Goal: Information Seeking & Learning: Compare options

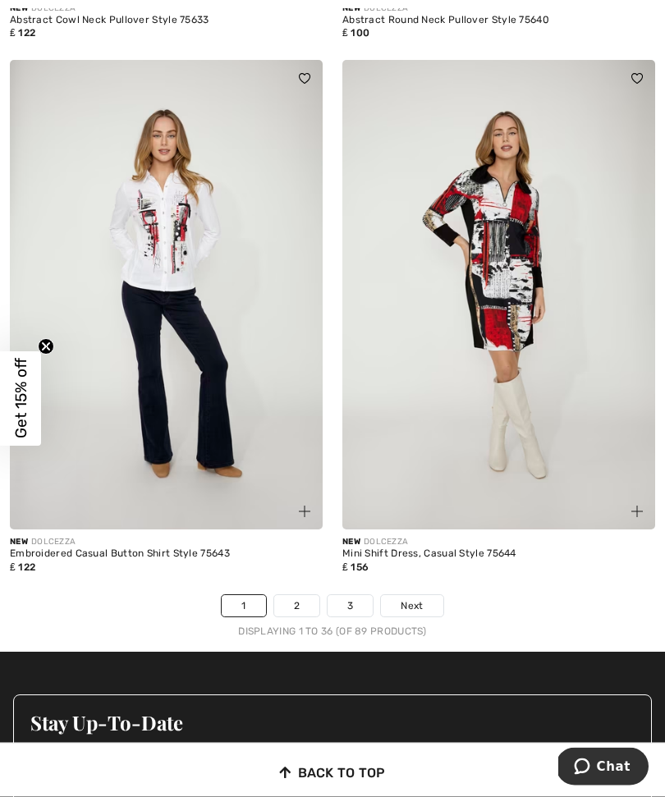
scroll to position [9366, 0]
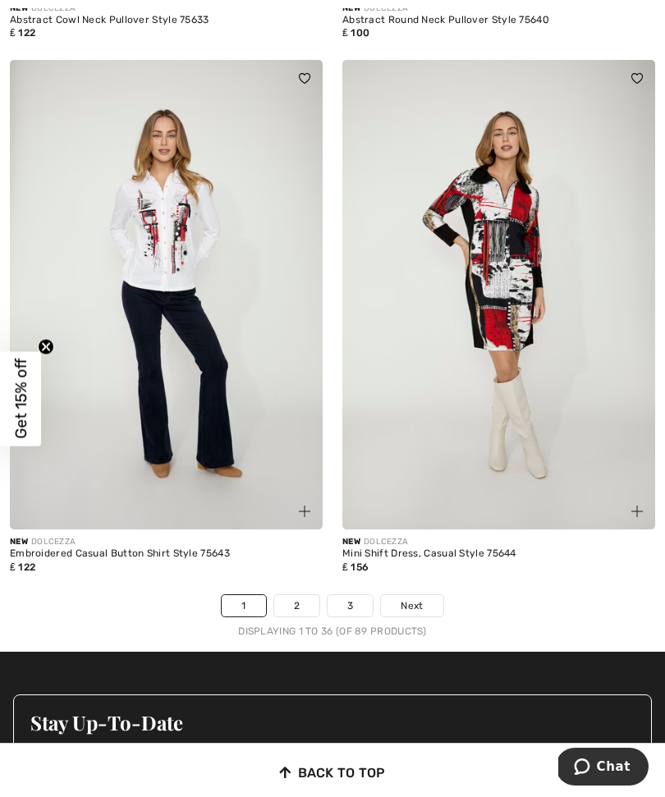
click at [302, 598] on link "2" at bounding box center [296, 605] width 45 height 21
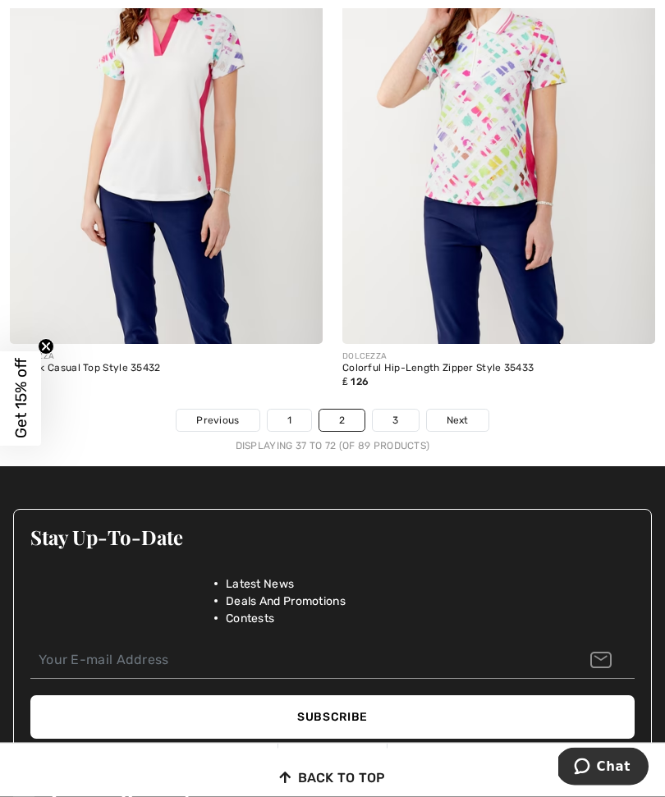
scroll to position [9708, 0]
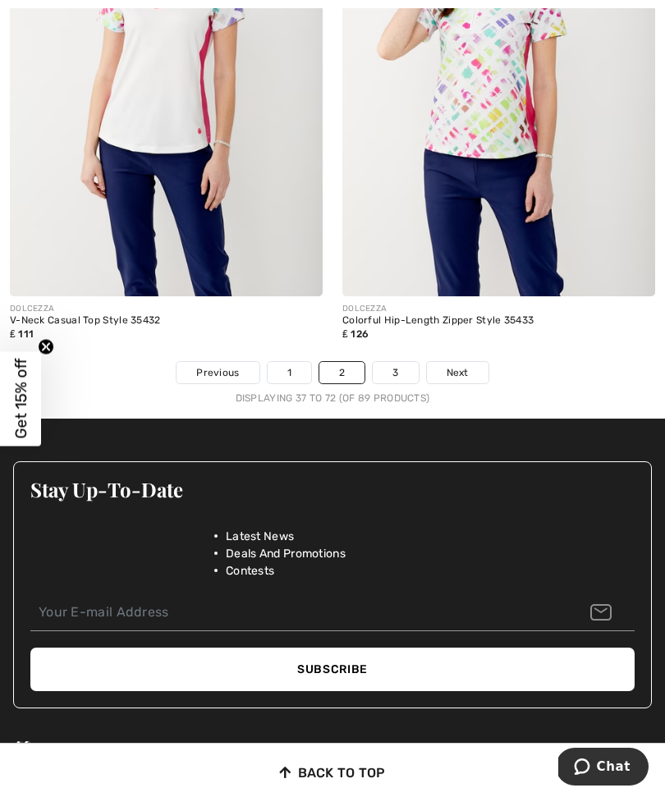
click at [400, 362] on link "3" at bounding box center [395, 372] width 45 height 21
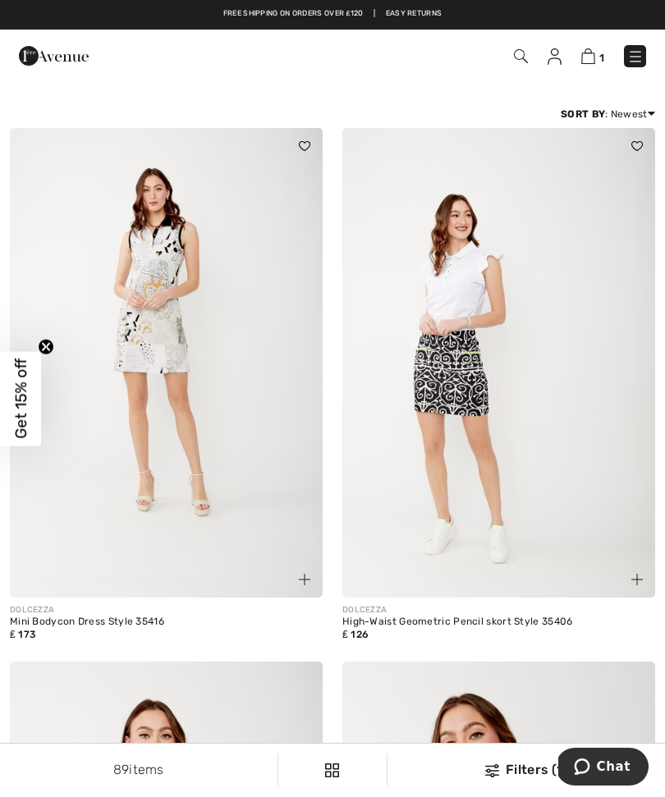
click at [641, 60] on img at bounding box center [635, 56] width 16 height 16
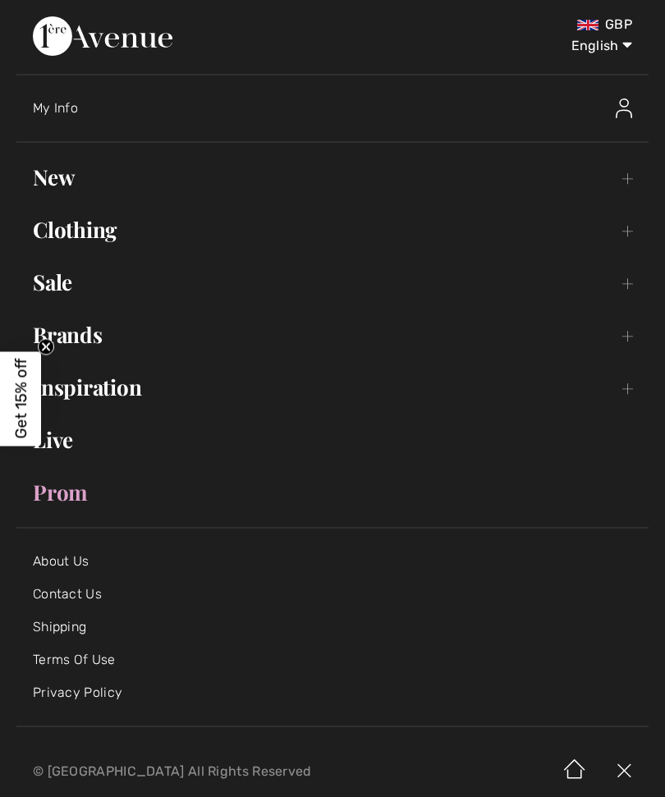
click at [64, 191] on link "New Toggle submenu" at bounding box center [332, 177] width 632 height 36
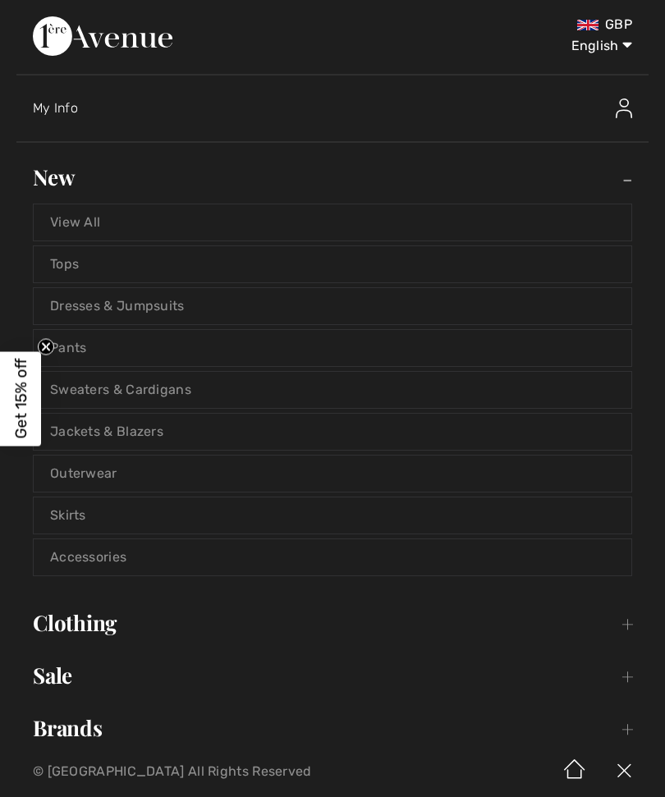
click at [125, 434] on link "Jackets & Blazers" at bounding box center [333, 432] width 598 height 36
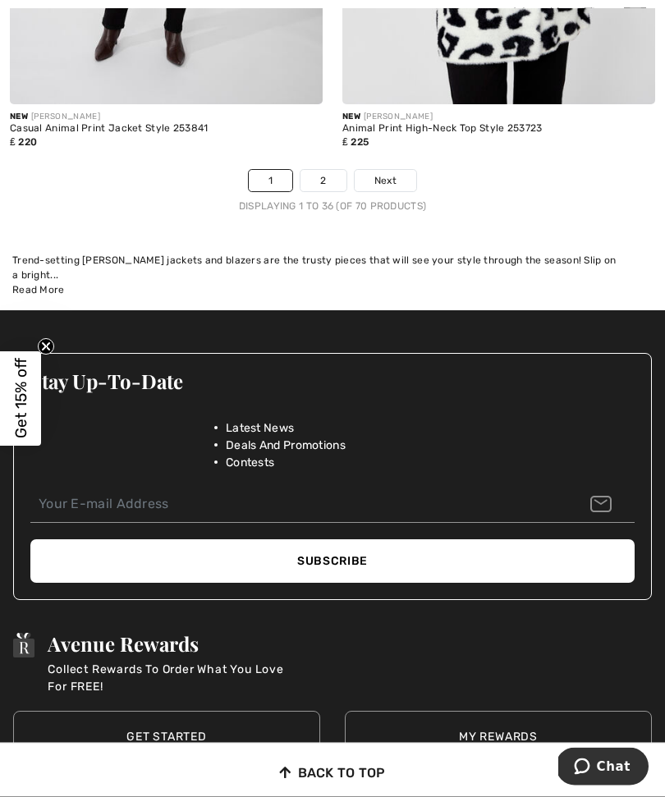
scroll to position [9963, 0]
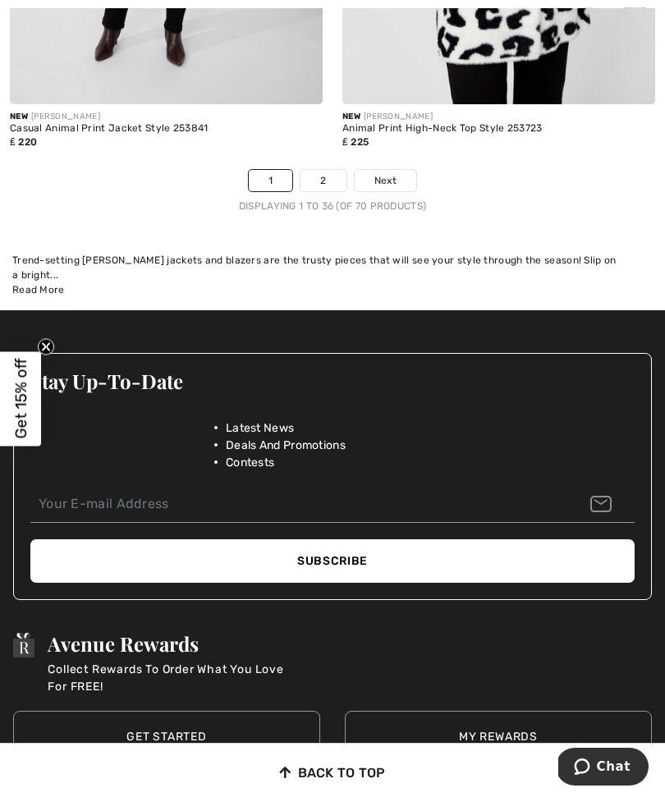
click at [324, 176] on link "2" at bounding box center [322, 180] width 45 height 21
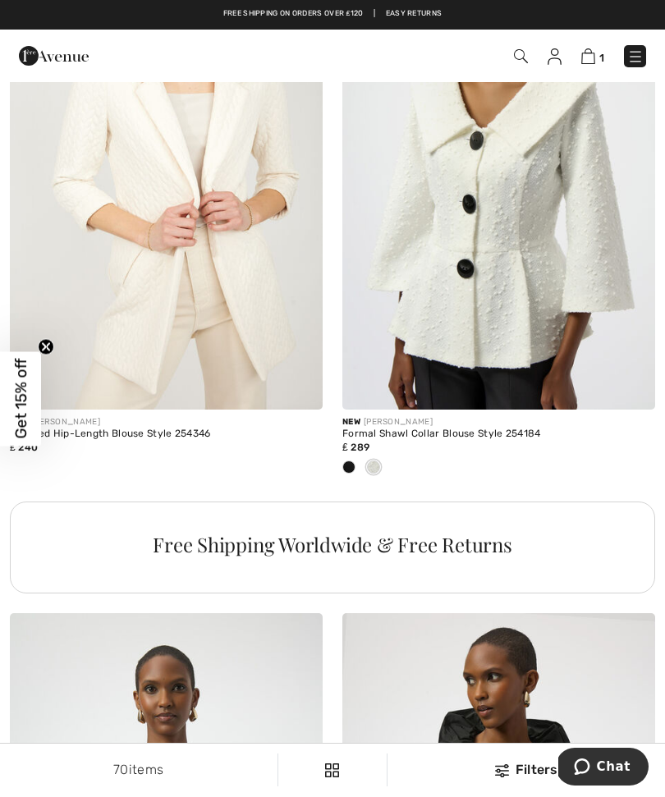
scroll to position [6214, 0]
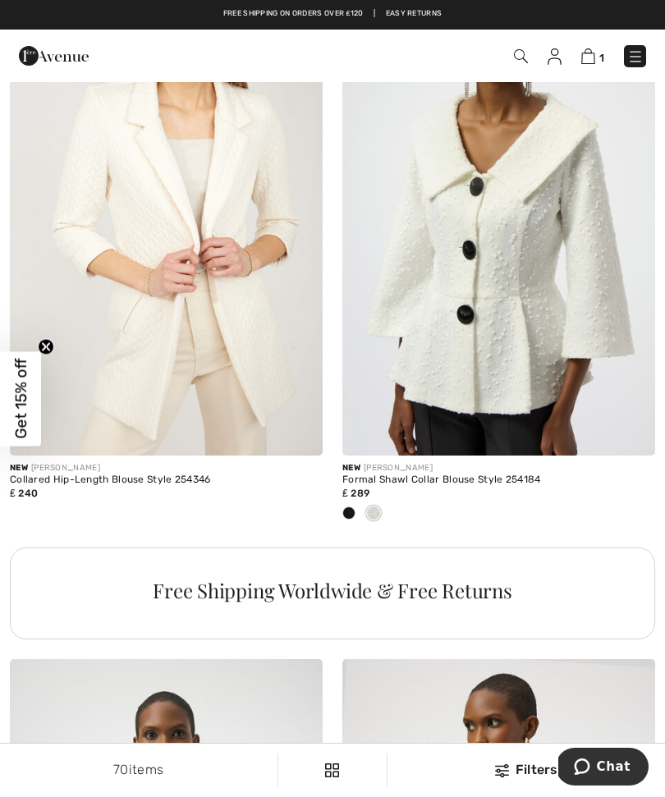
click at [635, 58] on img at bounding box center [635, 56] width 16 height 16
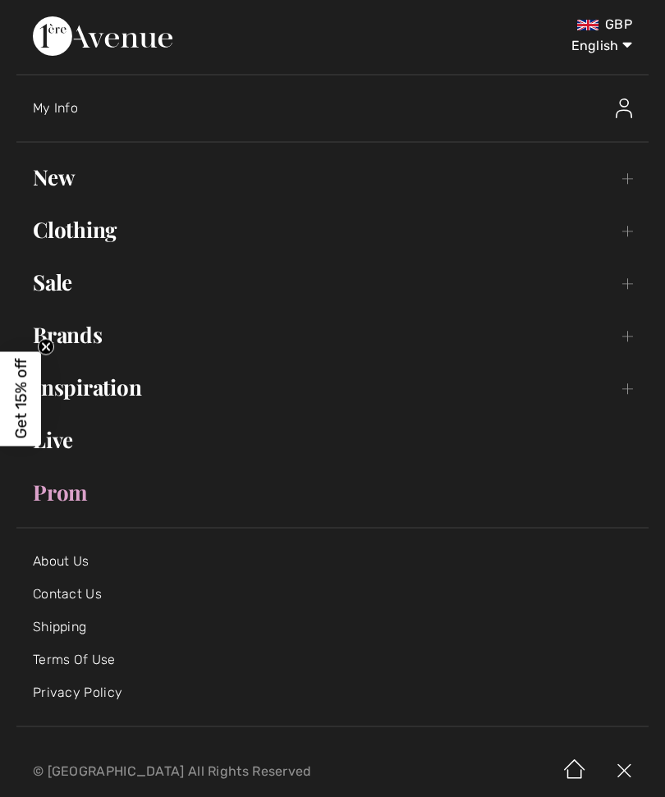
click at [105, 231] on link "Clothing Toggle submenu" at bounding box center [332, 230] width 632 height 36
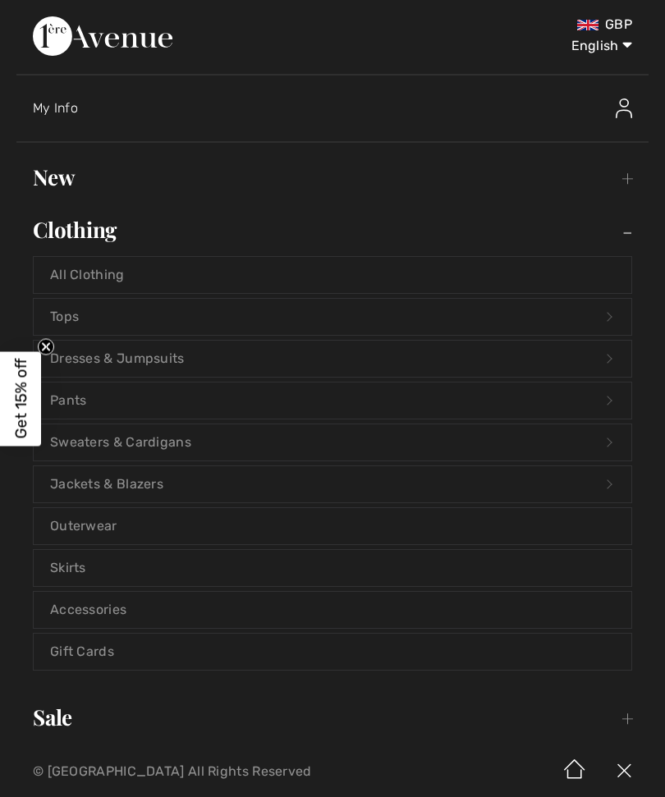
click at [76, 570] on link "Skirts" at bounding box center [333, 568] width 598 height 36
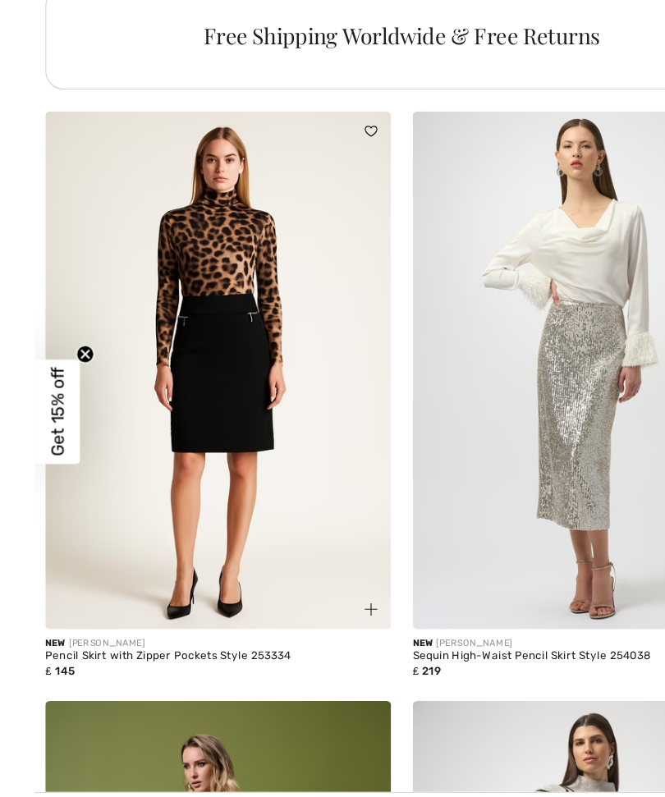
scroll to position [3472, 0]
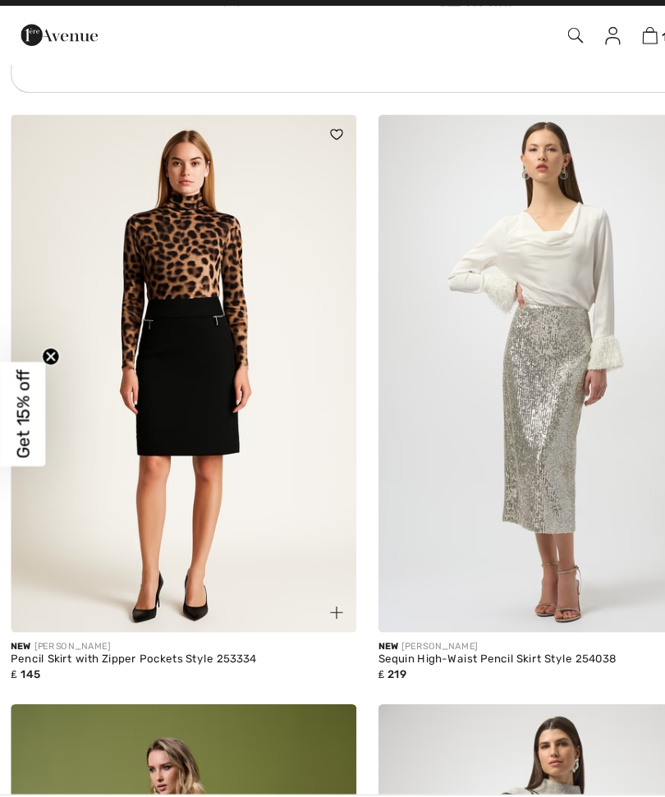
click at [216, 502] on img at bounding box center [166, 363] width 313 height 470
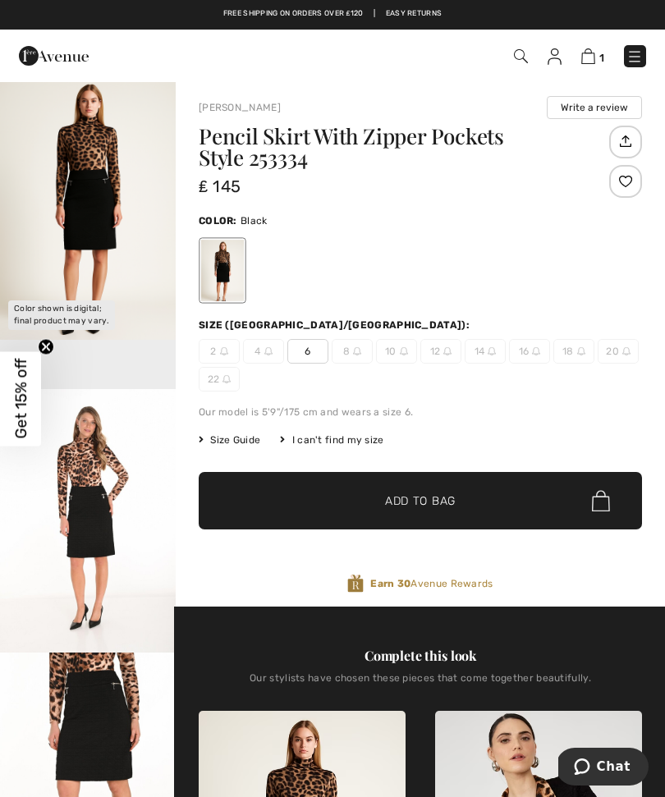
scroll to position [3, 0]
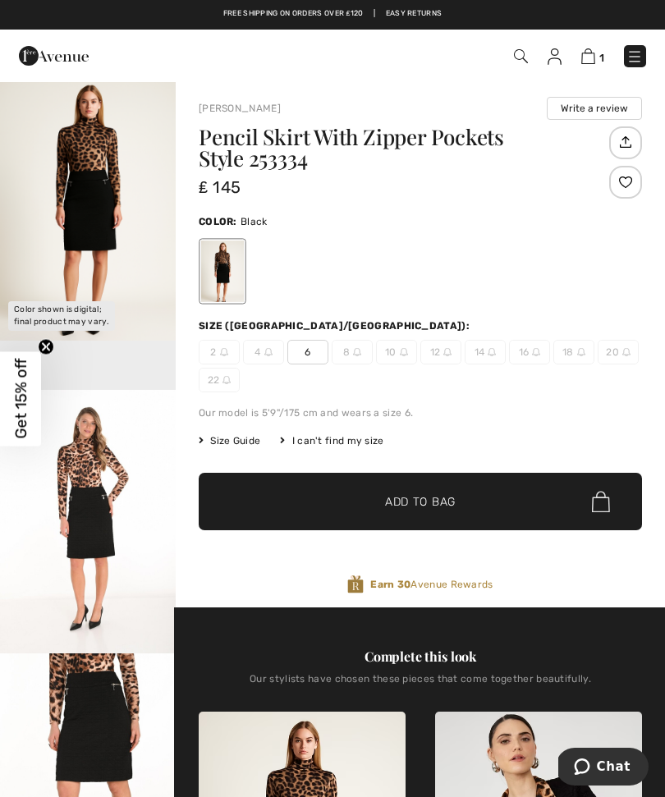
click at [402, 353] on img at bounding box center [404, 352] width 8 height 8
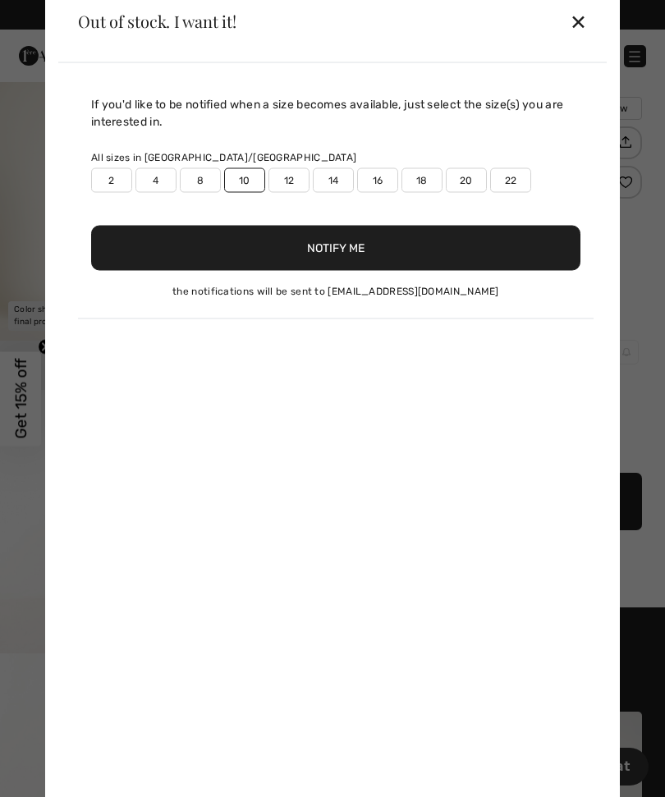
click at [344, 270] on button "Notify Me" at bounding box center [335, 247] width 489 height 45
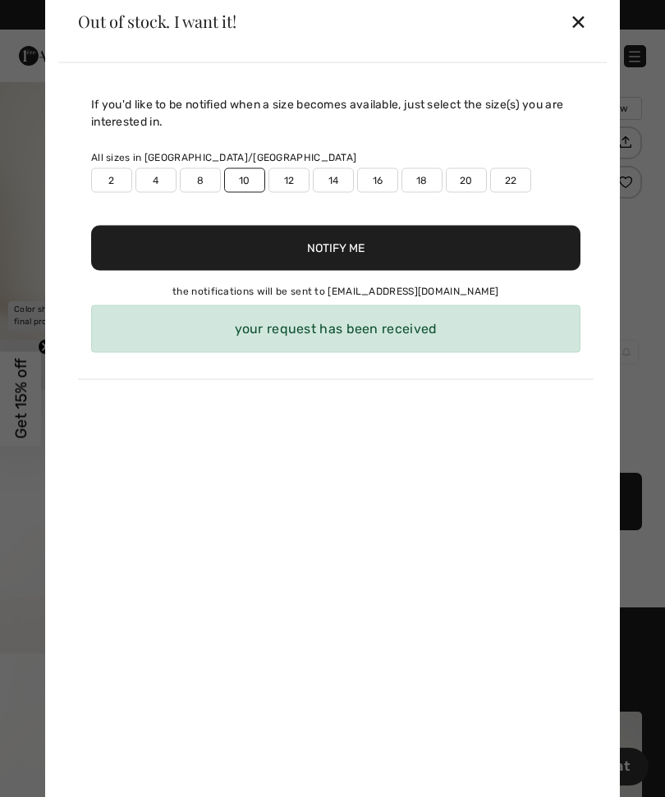
click at [584, 39] on div "✕" at bounding box center [578, 21] width 17 height 34
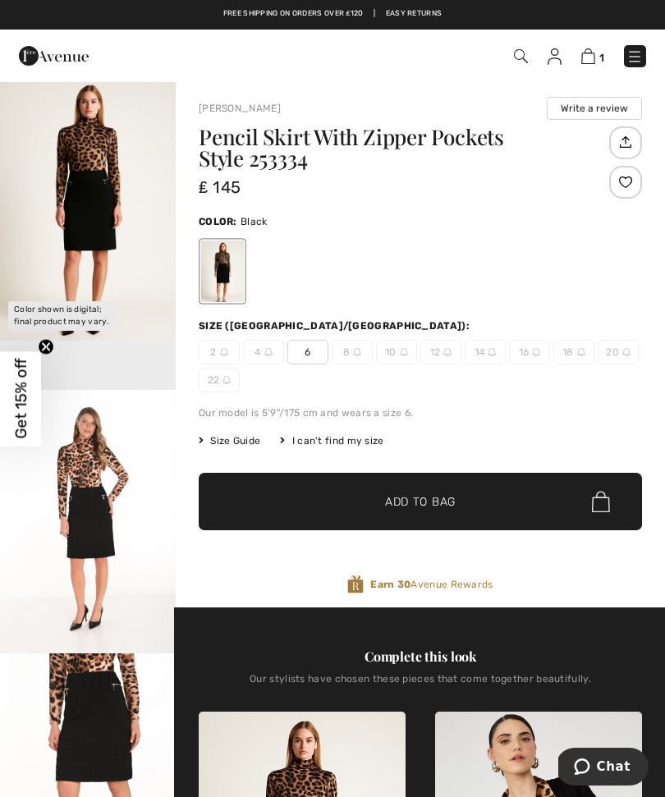
scroll to position [0, 0]
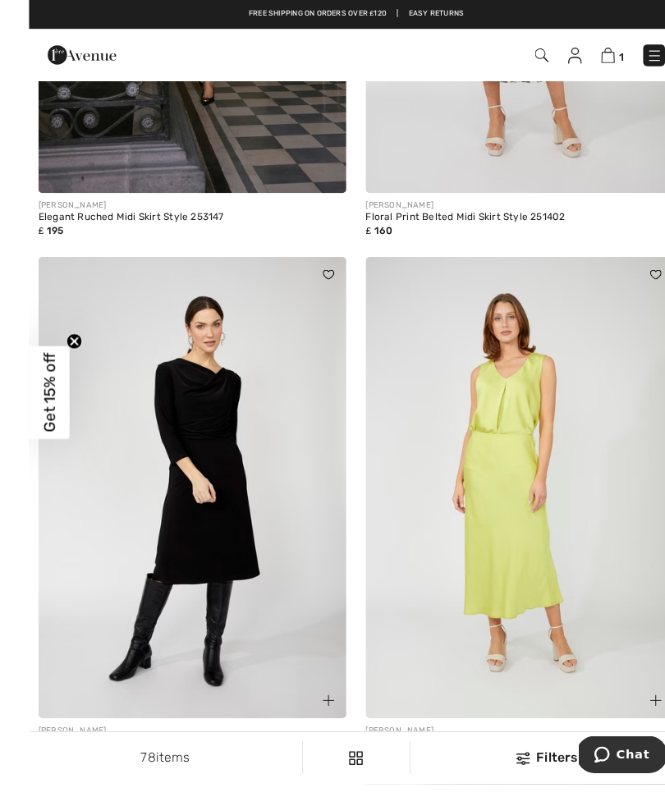
scroll to position [8371, 0]
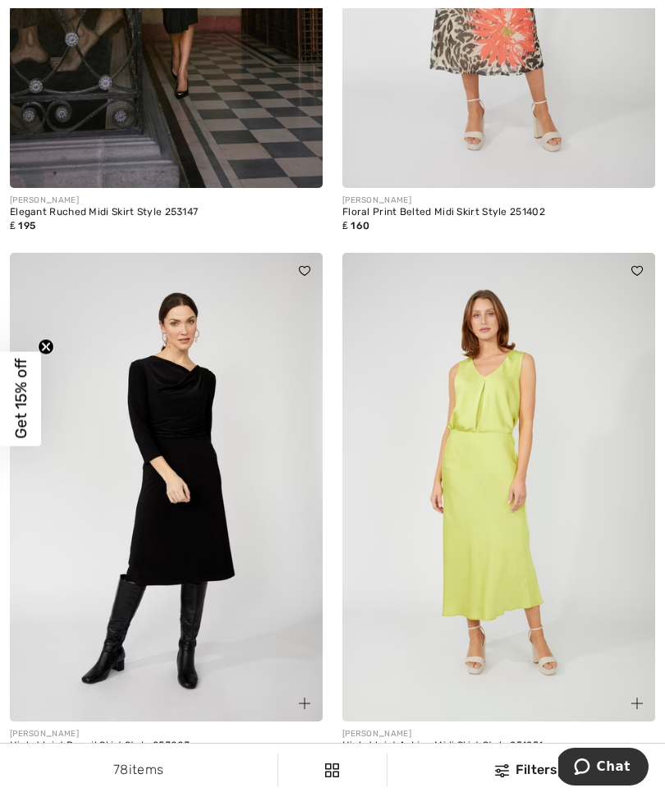
click at [205, 566] on img at bounding box center [166, 488] width 313 height 470
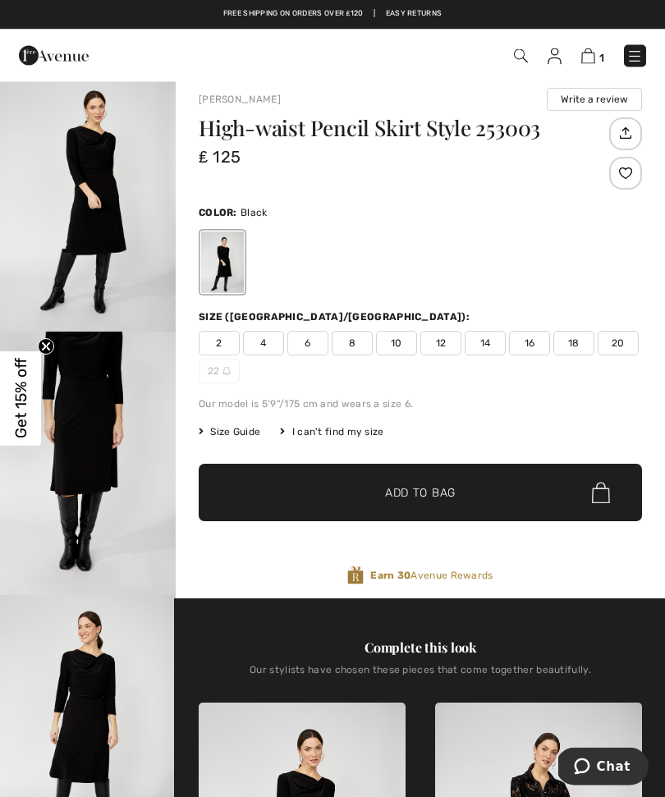
scroll to position [11, 0]
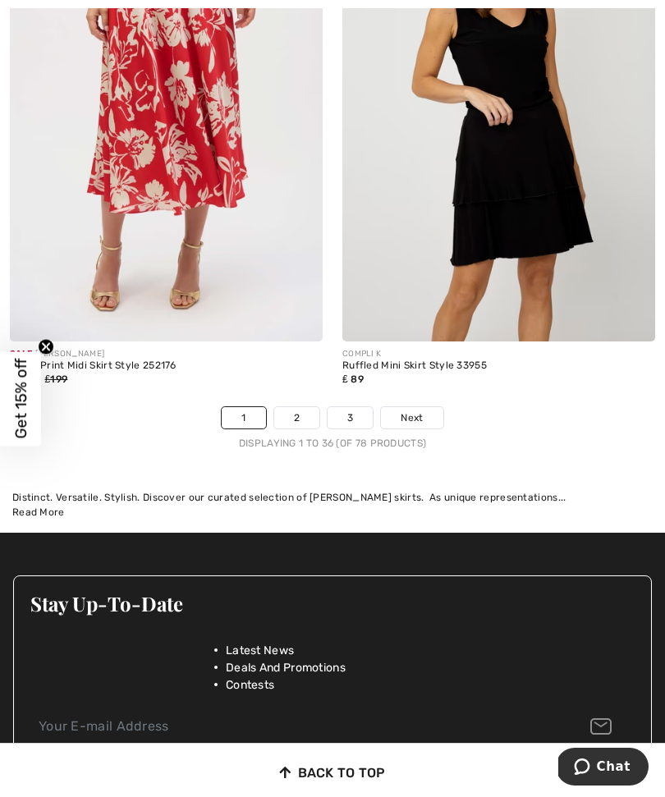
scroll to position [9846, 0]
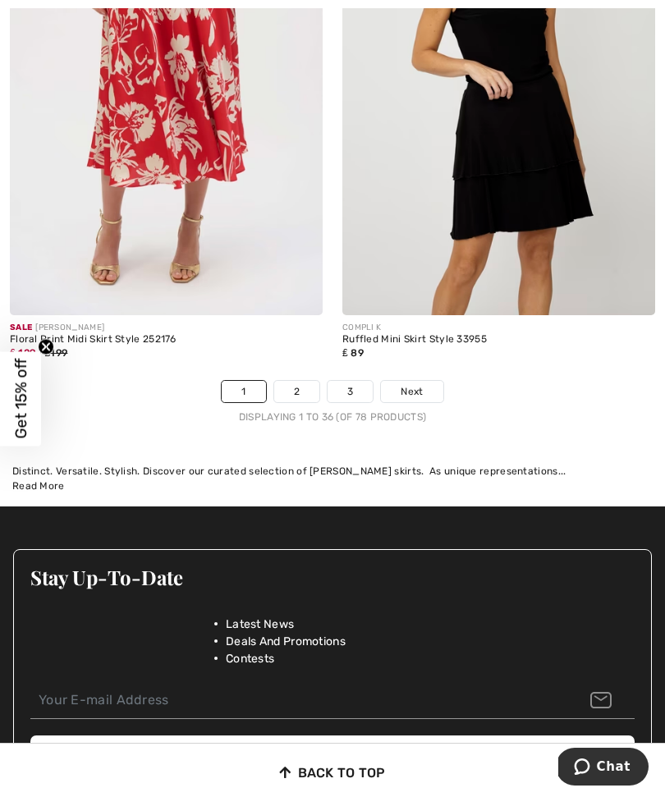
click at [300, 381] on link "2" at bounding box center [296, 391] width 45 height 21
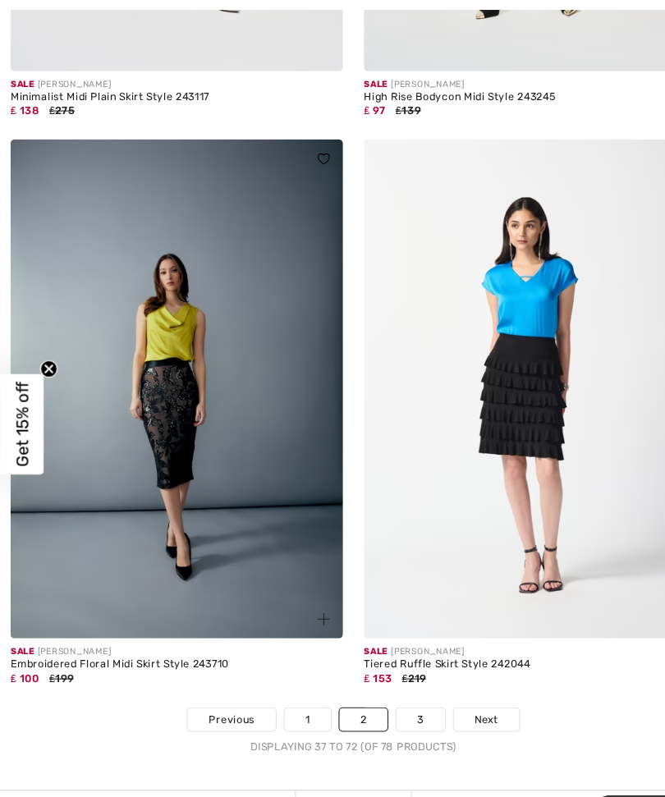
scroll to position [9570, 0]
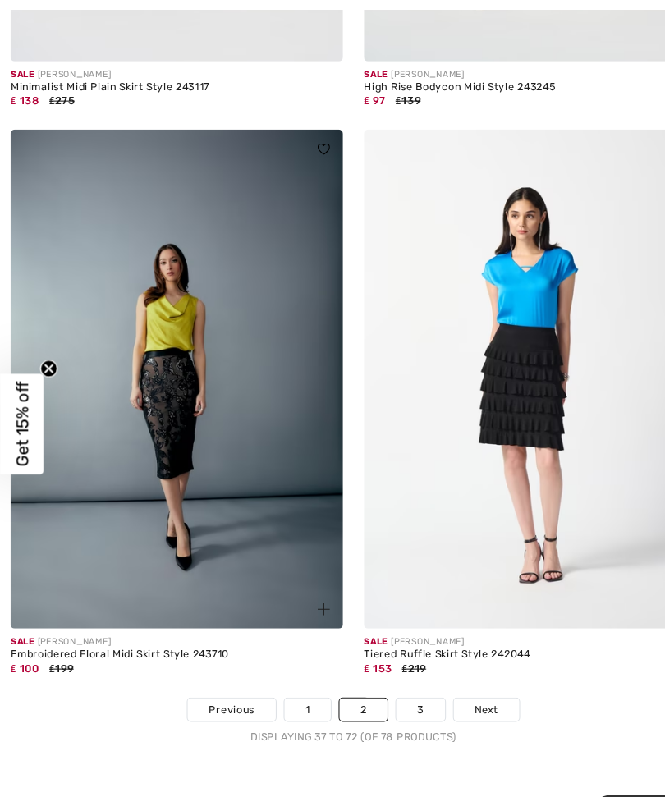
click at [397, 657] on link "3" at bounding box center [395, 667] width 45 height 21
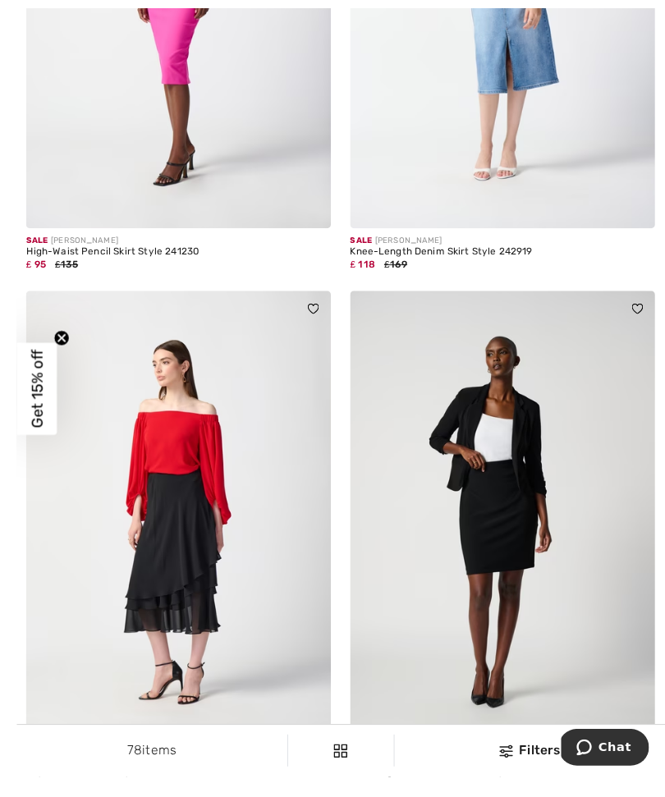
scroll to position [508, 0]
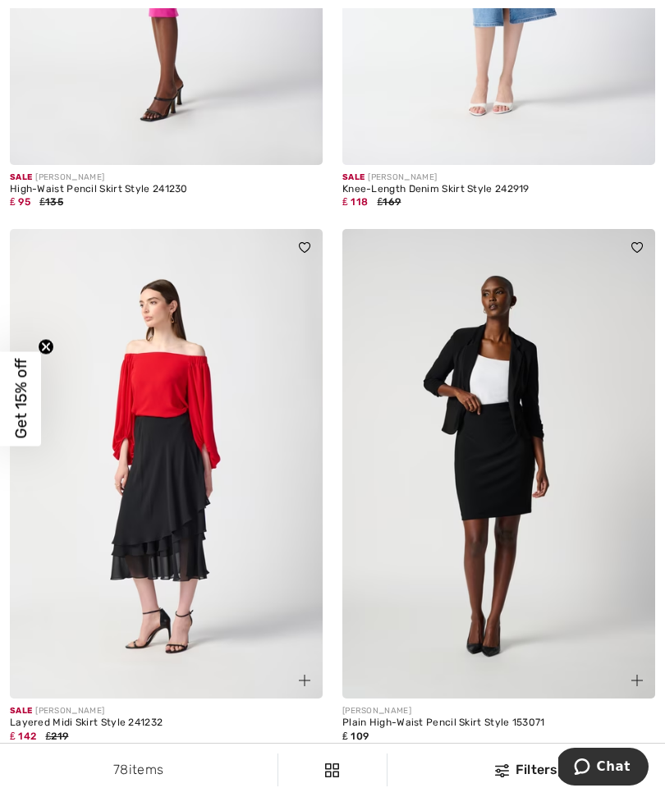
click at [576, 582] on img at bounding box center [498, 464] width 313 height 470
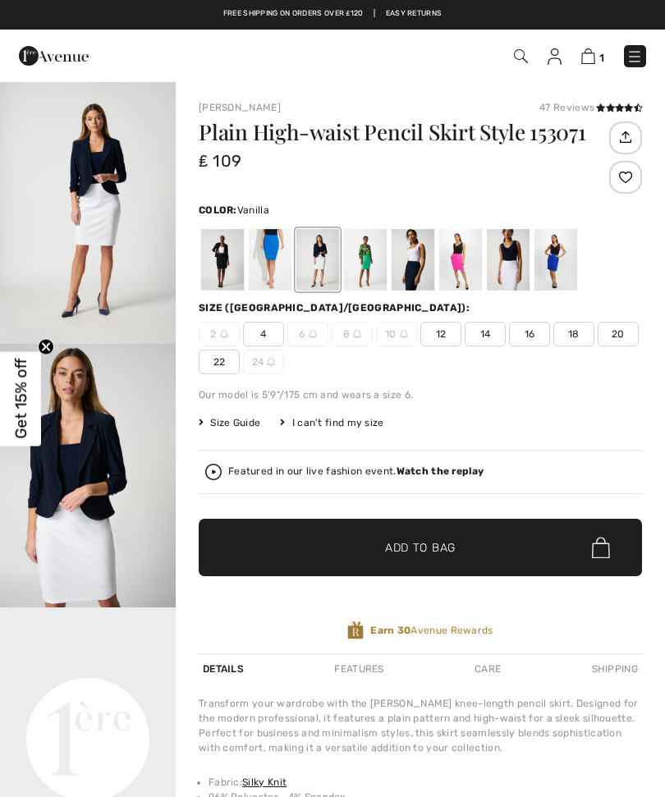
checkbox input "true"
click at [464, 261] on div at bounding box center [460, 260] width 43 height 62
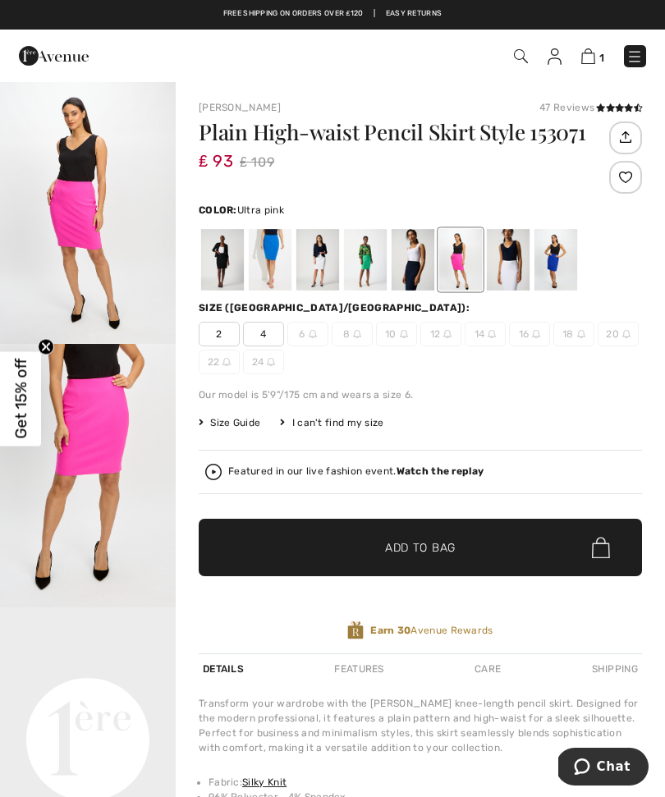
click at [269, 255] on div at bounding box center [270, 260] width 43 height 62
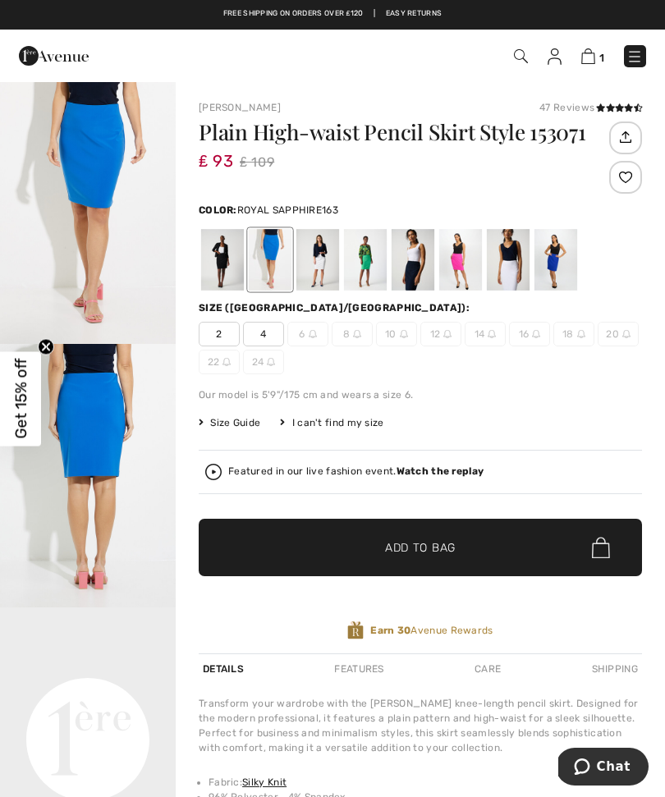
click at [555, 264] on div at bounding box center [555, 260] width 43 height 62
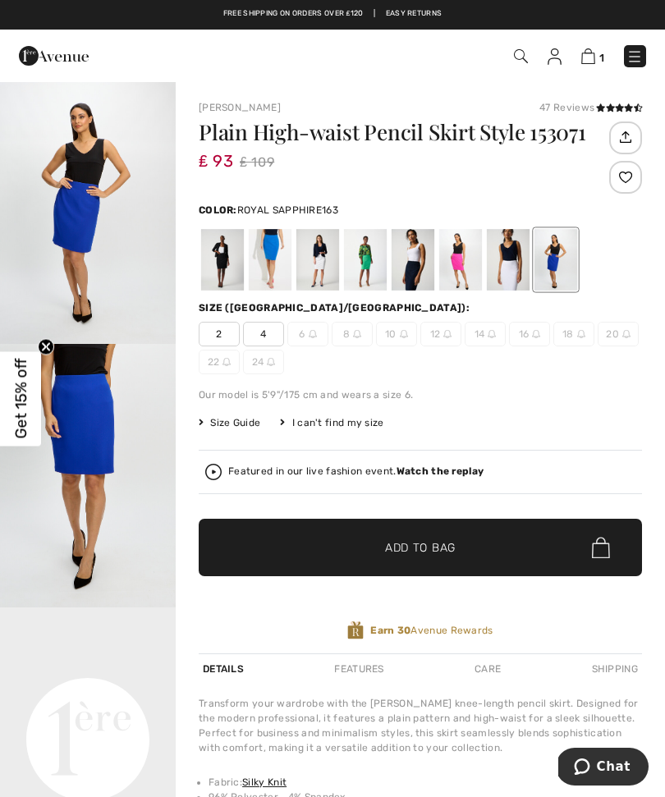
click at [412, 259] on div at bounding box center [413, 260] width 43 height 62
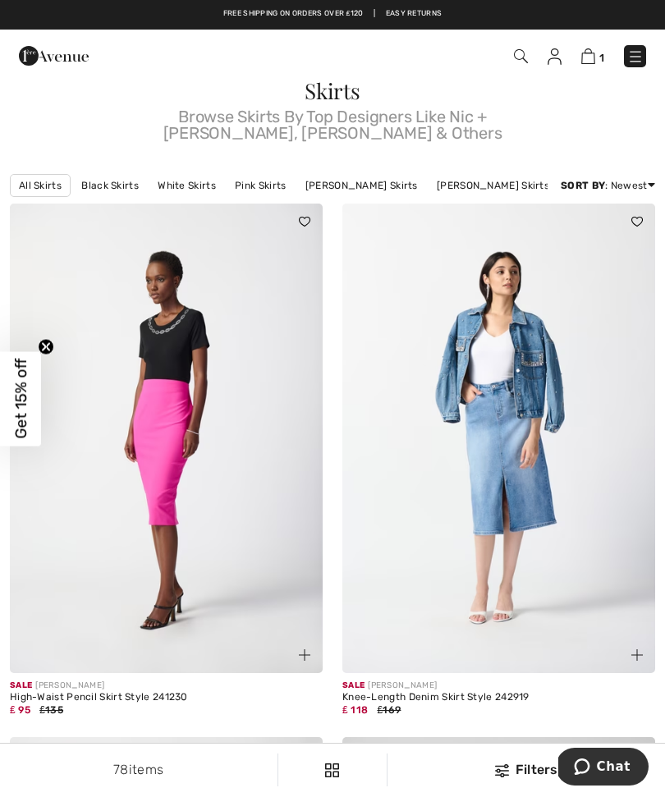
click at [639, 52] on img at bounding box center [635, 56] width 16 height 16
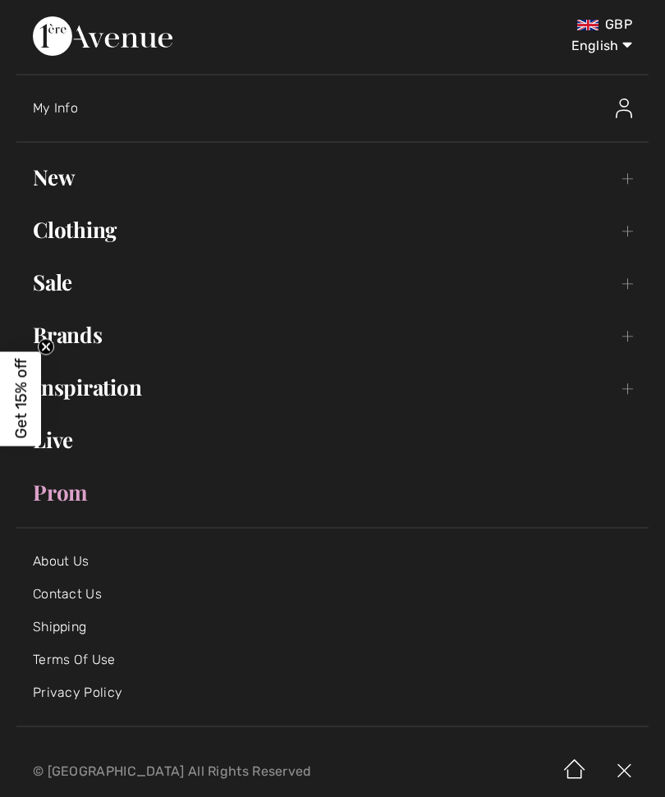
click at [90, 346] on link "Brands Open submenu" at bounding box center [332, 335] width 632 height 36
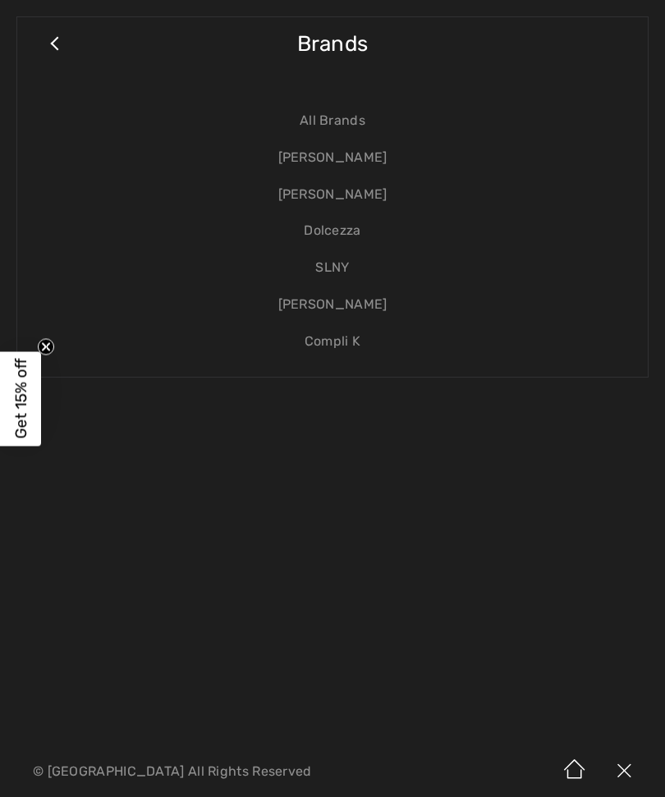
click at [367, 169] on link "[PERSON_NAME]" at bounding box center [333, 158] width 598 height 37
